Goal: Information Seeking & Learning: Understand process/instructions

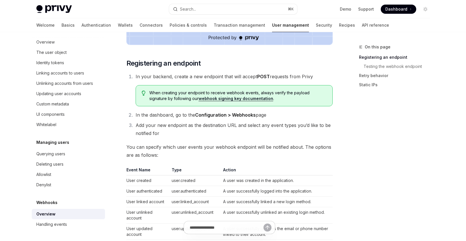
scroll to position [232, 0]
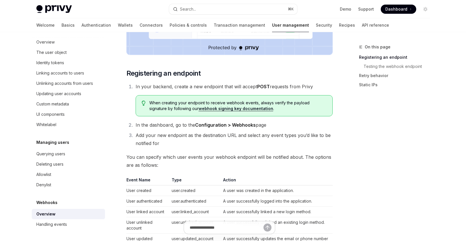
click at [210, 108] on link "webhook signing key documentation" at bounding box center [235, 108] width 75 height 5
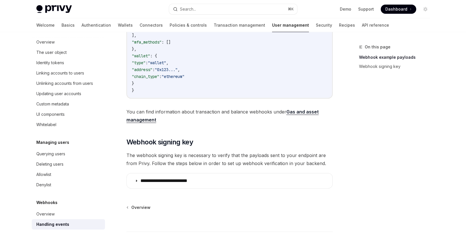
scroll to position [268, 0]
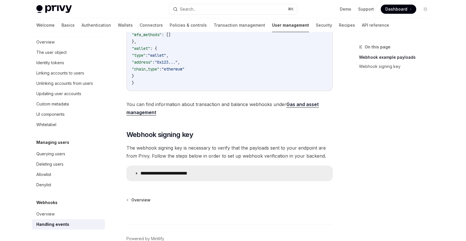
drag, startPoint x: 183, startPoint y: 178, endPoint x: 187, endPoint y: 176, distance: 4.2
click at [183, 176] on p "**********" at bounding box center [171, 173] width 63 height 6
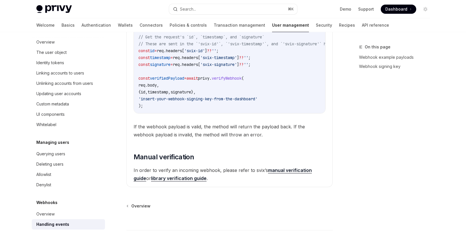
scroll to position [584, 0]
click at [281, 174] on link "manual verification guide" at bounding box center [223, 174] width 178 height 14
